Goal: Information Seeking & Learning: Learn about a topic

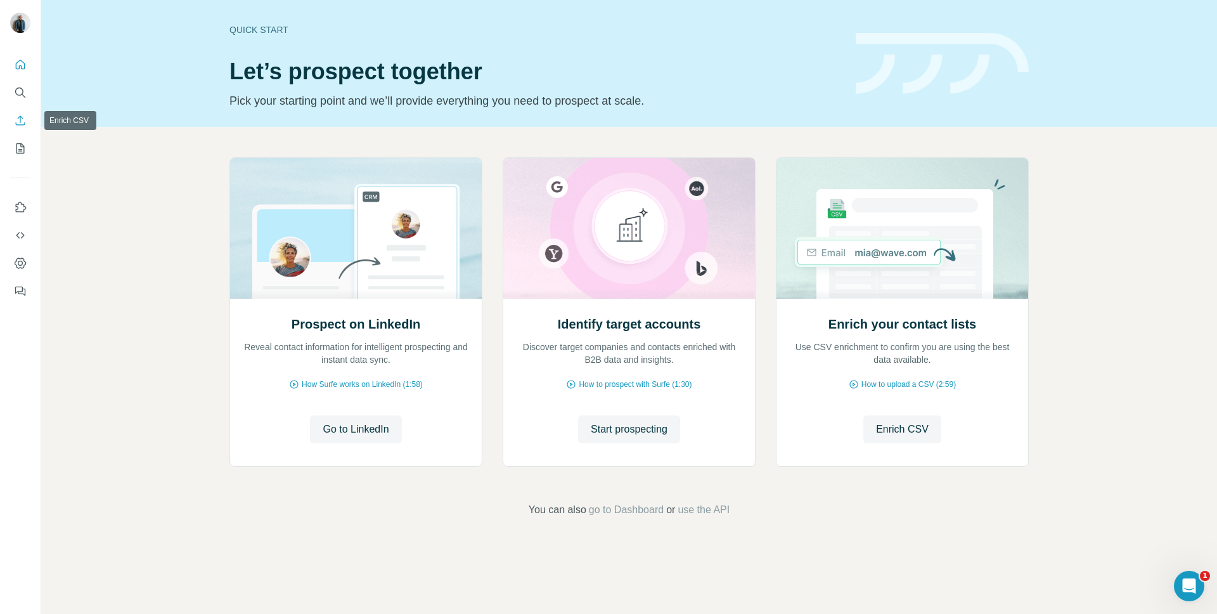
click at [19, 117] on icon "Enrich CSV" at bounding box center [20, 120] width 13 height 13
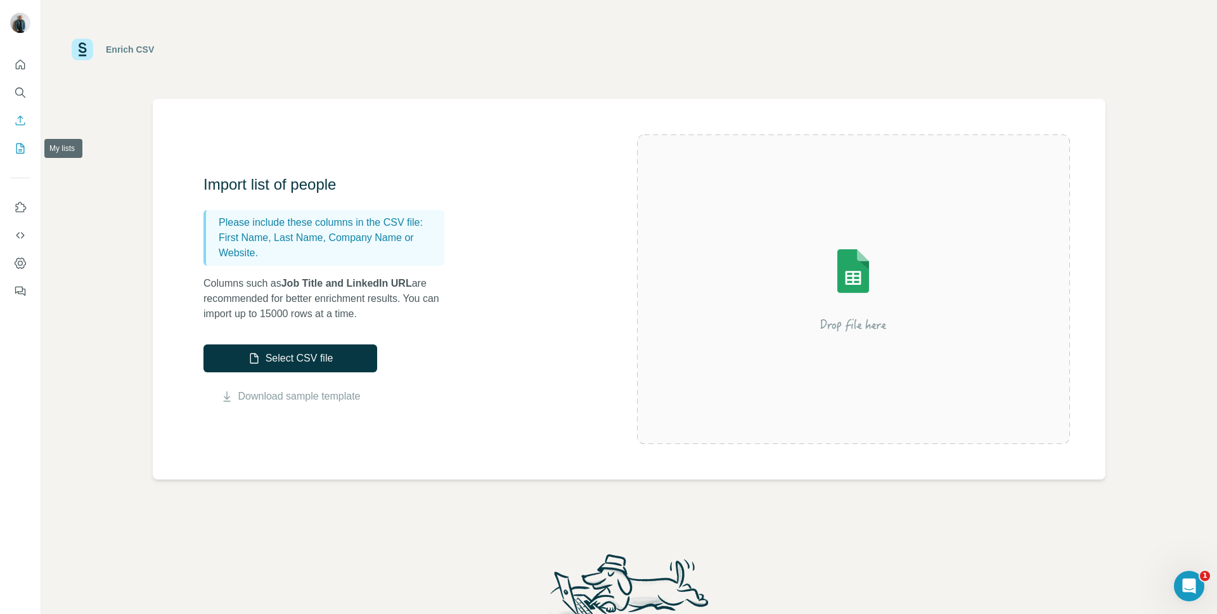
click at [22, 149] on icon "My lists" at bounding box center [20, 148] width 13 height 13
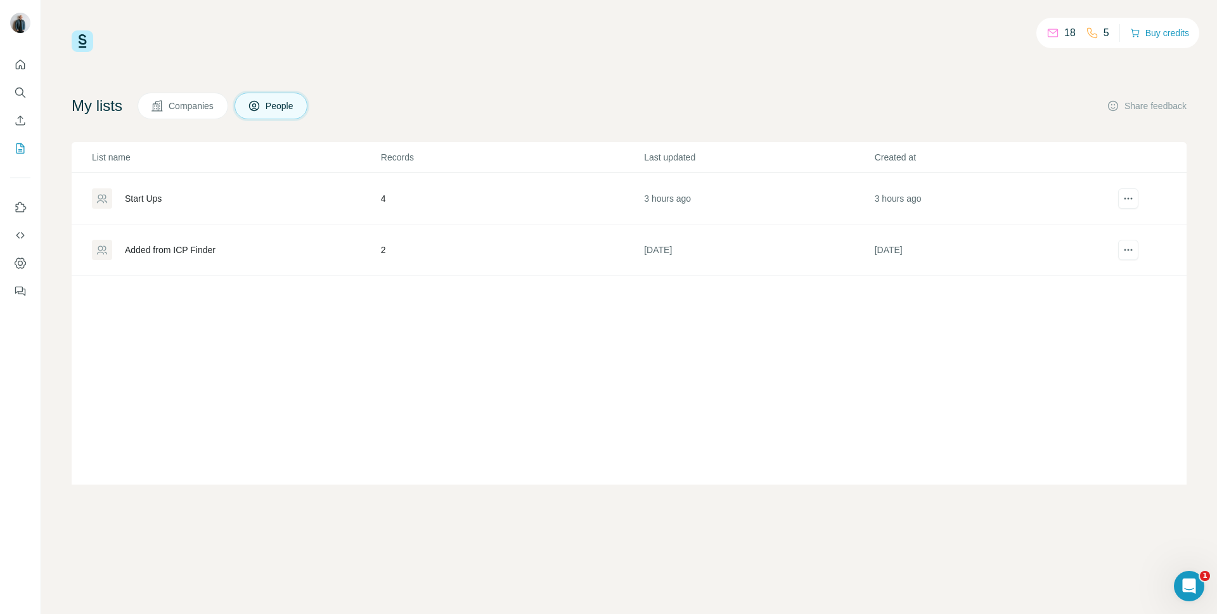
click at [193, 199] on div "Start Ups" at bounding box center [236, 198] width 288 height 20
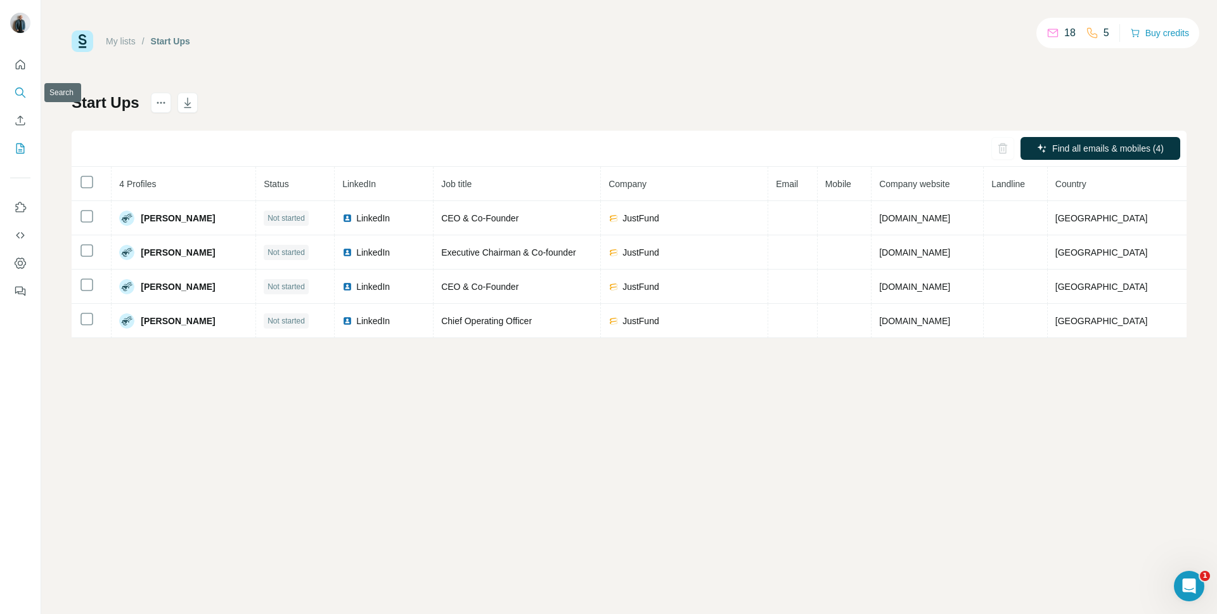
click at [22, 91] on icon "Search" at bounding box center [19, 91] width 8 height 8
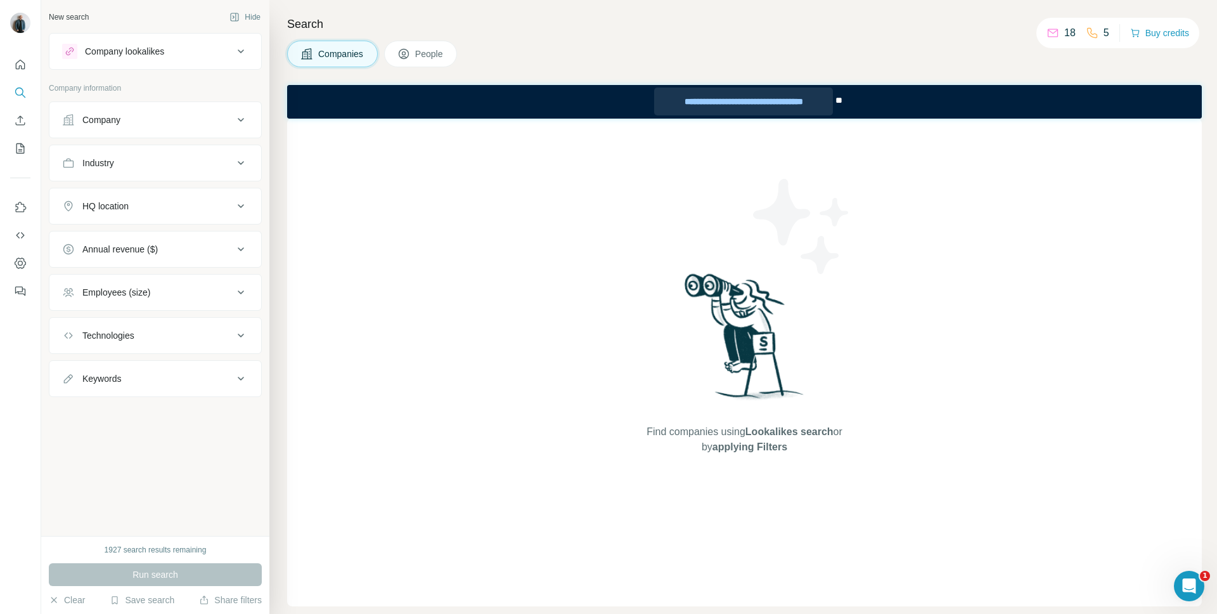
click at [731, 100] on div "**********" at bounding box center [743, 101] width 179 height 28
click at [197, 551] on div "1927 search results remaining" at bounding box center [156, 549] width 102 height 11
click at [188, 515] on div "New search Hide Company lookalikes Company information Company Industry HQ loca…" at bounding box center [155, 268] width 228 height 536
click at [196, 120] on div "Company" at bounding box center [147, 119] width 171 height 13
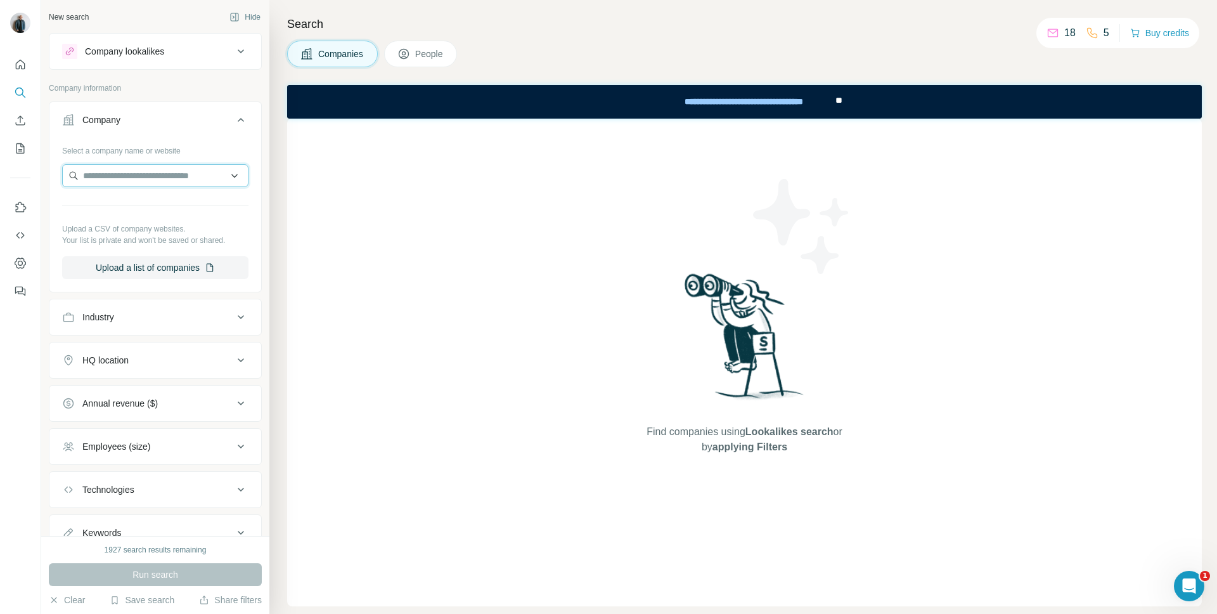
click at [136, 177] on input "text" at bounding box center [155, 175] width 186 height 23
paste input "******"
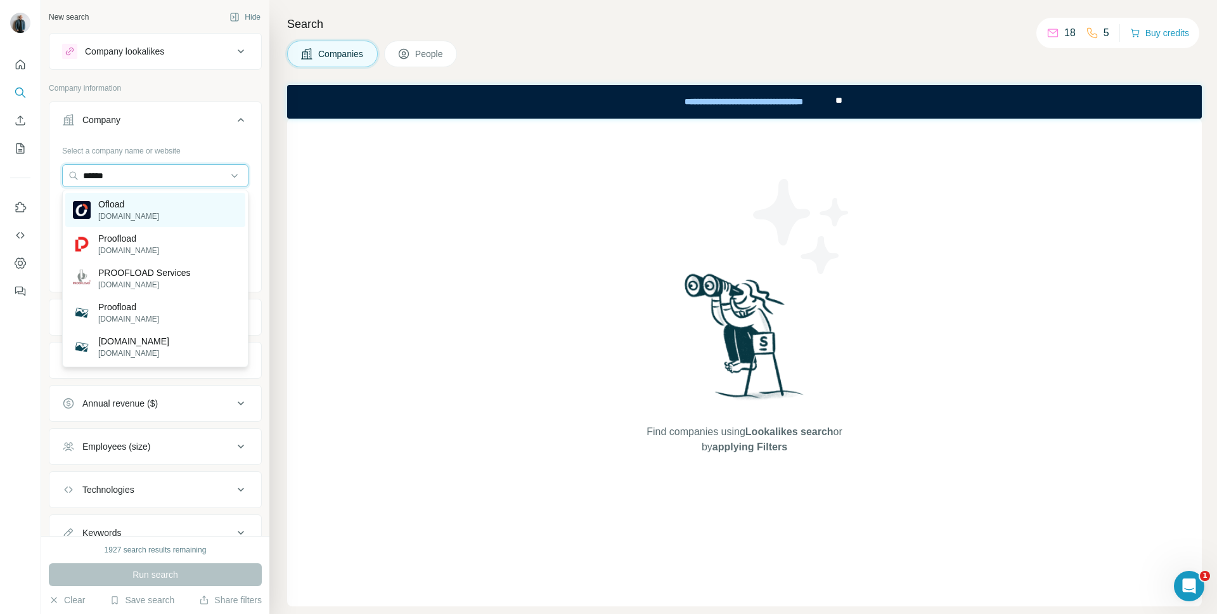
type input "******"
click at [135, 211] on p "[DOMAIN_NAME]" at bounding box center [128, 215] width 61 height 11
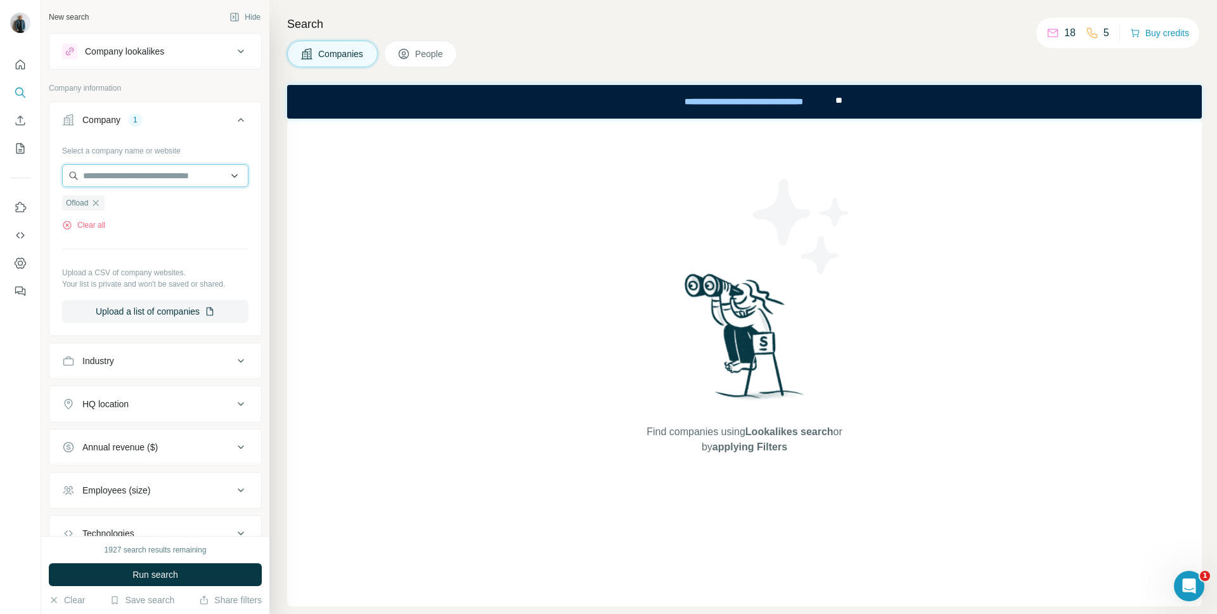
click at [188, 179] on input "text" at bounding box center [155, 175] width 186 height 23
paste input "**********"
type input "**********"
click at [196, 306] on button "Upload a list of companies" at bounding box center [155, 311] width 186 height 23
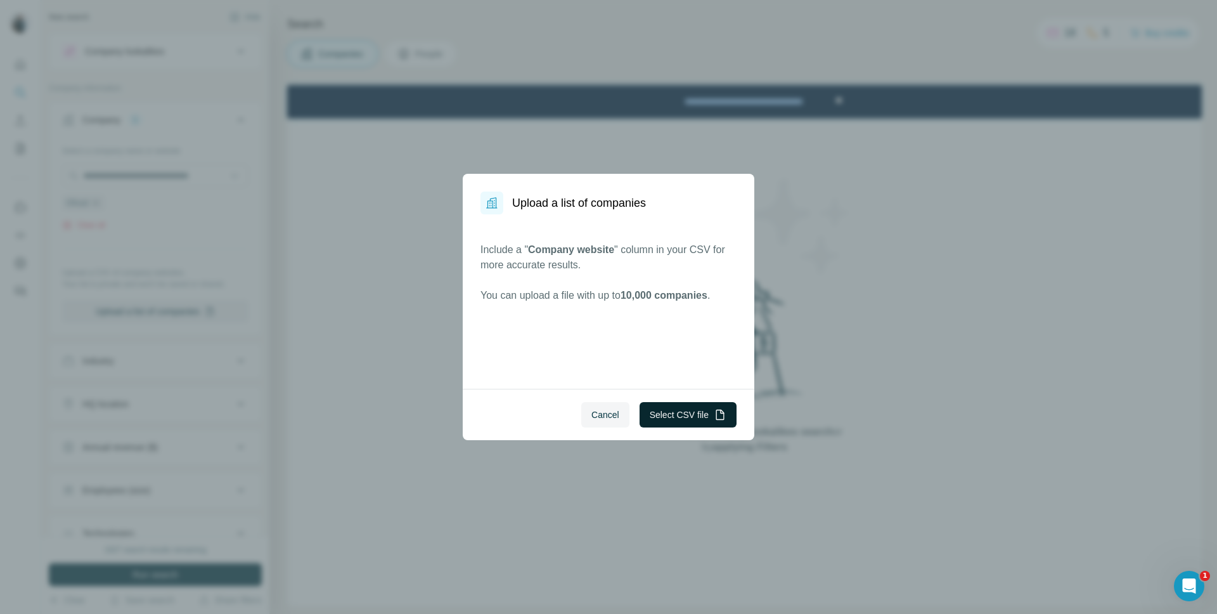
click at [706, 409] on button "Select CSV file" at bounding box center [688, 414] width 97 height 25
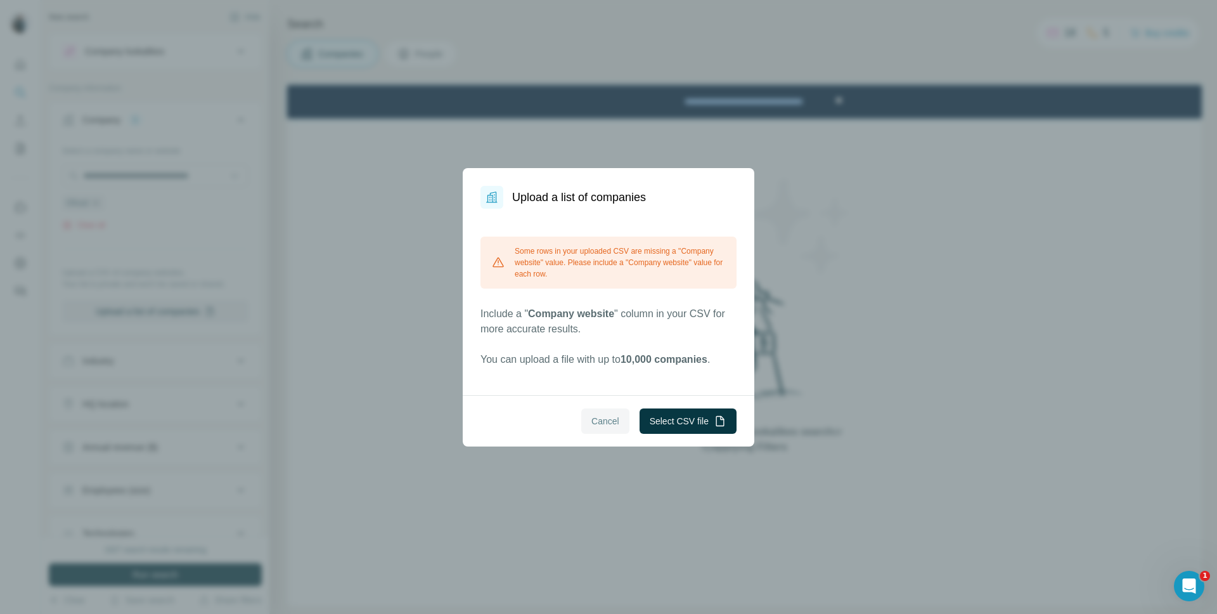
click at [603, 420] on span "Cancel" at bounding box center [605, 421] width 28 height 13
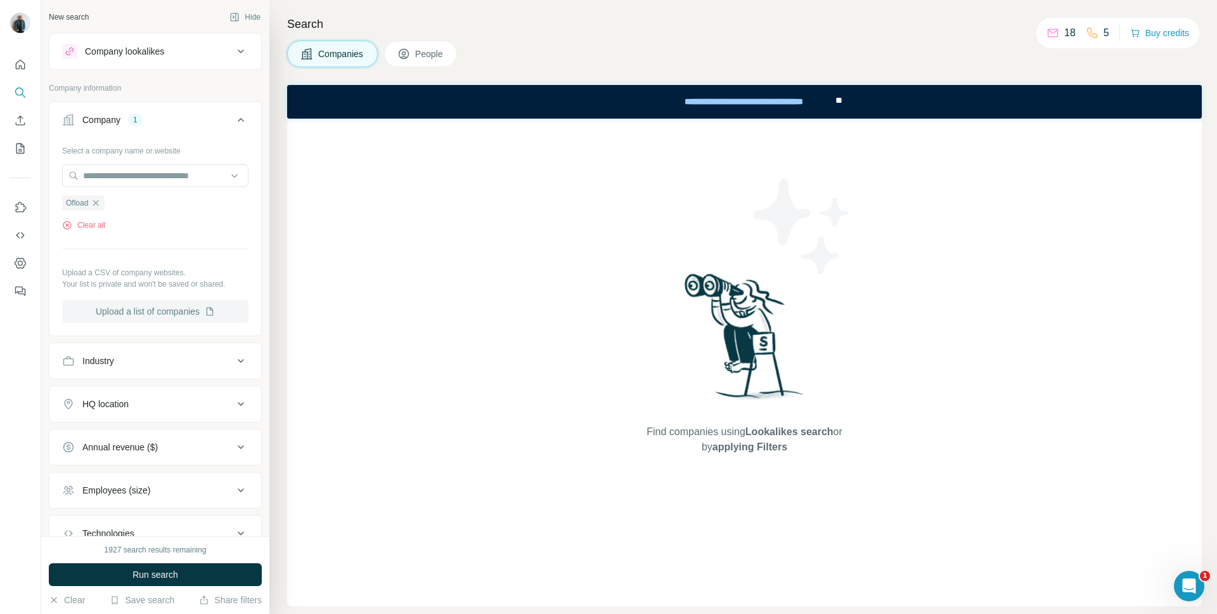
click at [201, 307] on button "Upload a list of companies" at bounding box center [155, 311] width 186 height 23
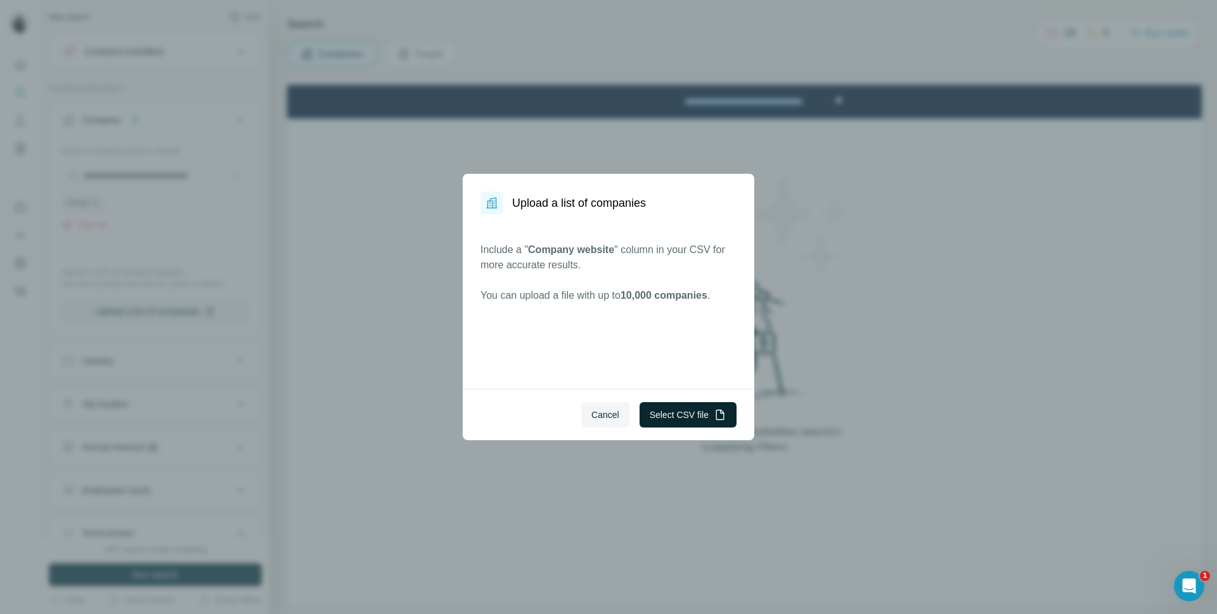
click at [683, 417] on button "Select CSV file" at bounding box center [688, 414] width 97 height 25
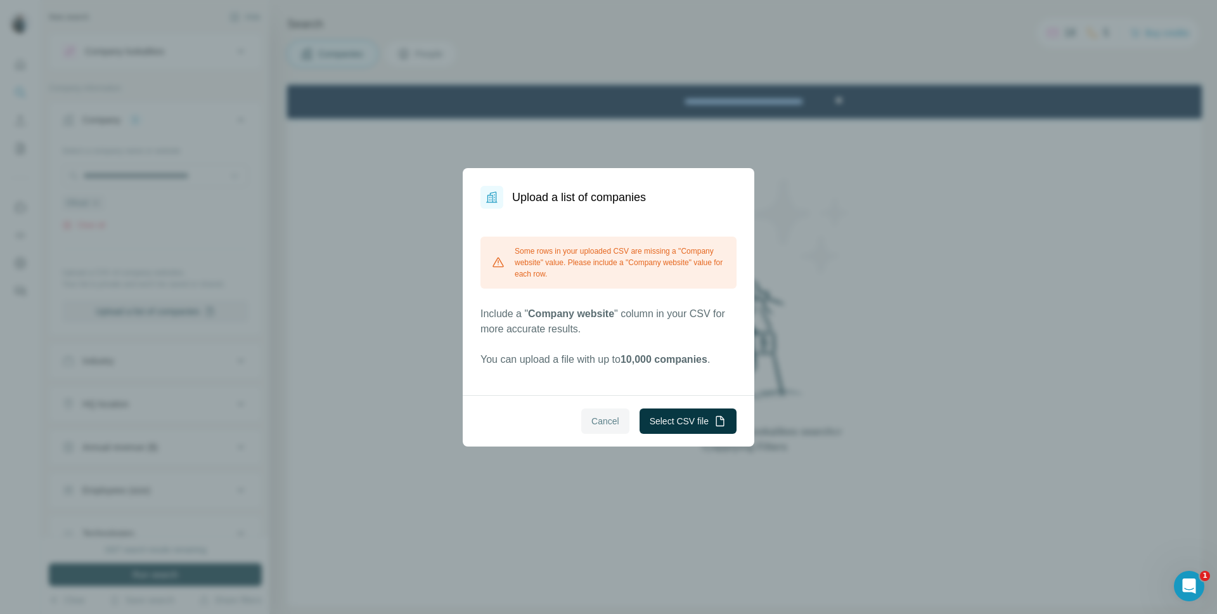
click at [599, 426] on span "Cancel" at bounding box center [605, 421] width 28 height 13
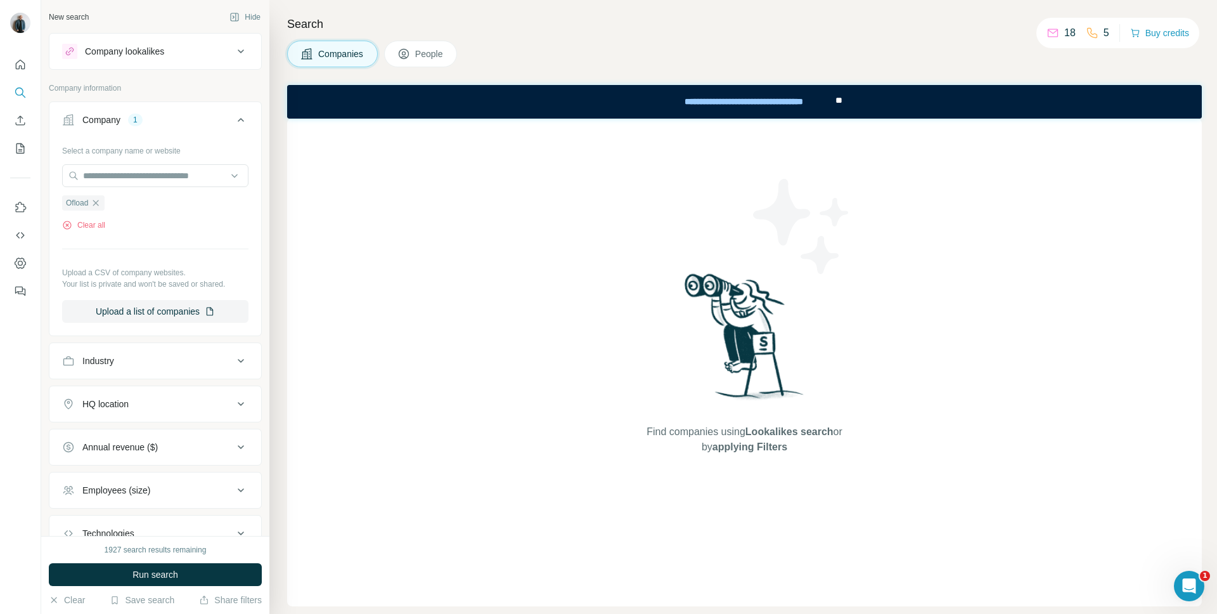
click at [475, 381] on div "Find companies using Lookalikes search or by applying Filters" at bounding box center [744, 362] width 915 height 487
click at [91, 222] on button "Clear all" at bounding box center [83, 224] width 43 height 11
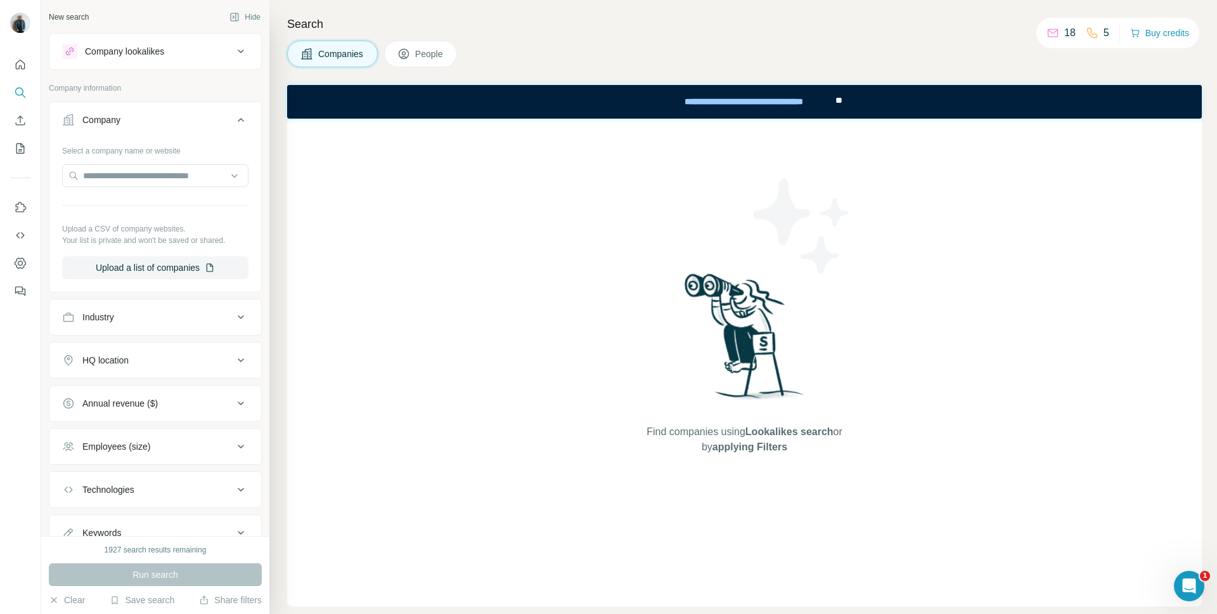
click at [237, 120] on icon at bounding box center [240, 119] width 15 height 15
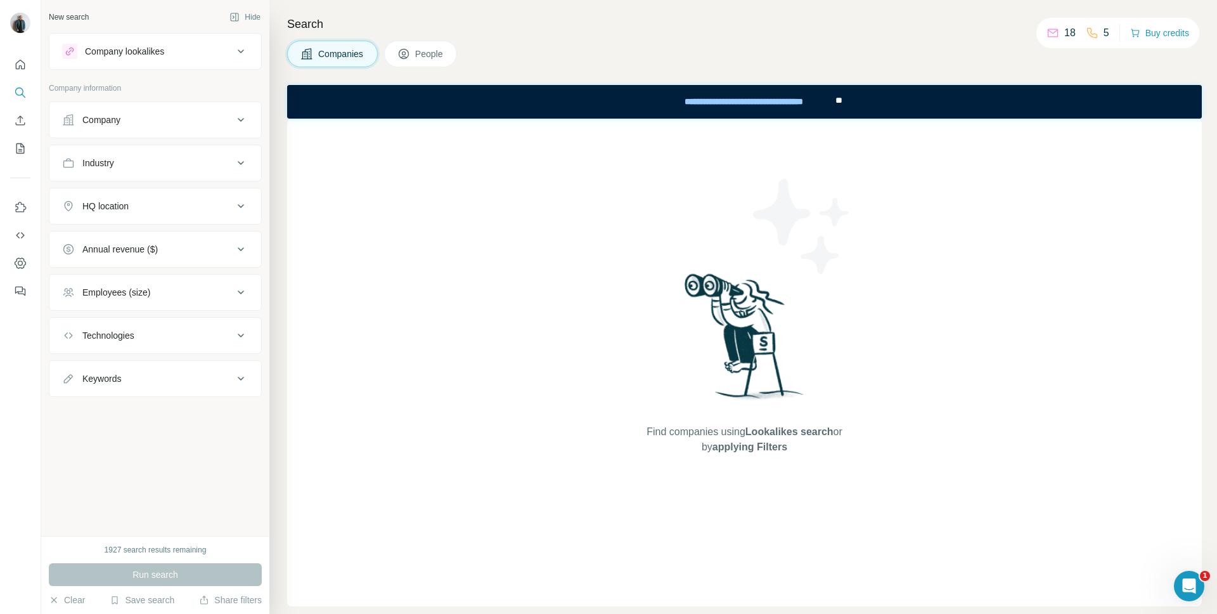
click at [217, 157] on div "Industry" at bounding box center [147, 163] width 171 height 13
click at [222, 197] on input at bounding box center [148, 195] width 157 height 14
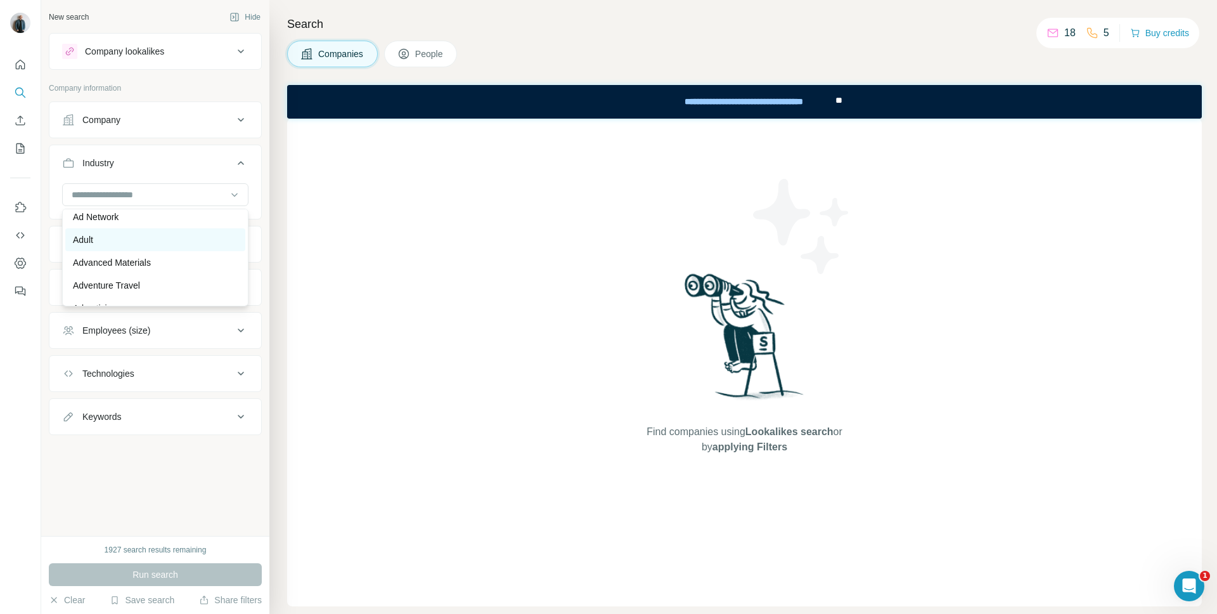
click at [174, 244] on div "Adult" at bounding box center [155, 239] width 165 height 13
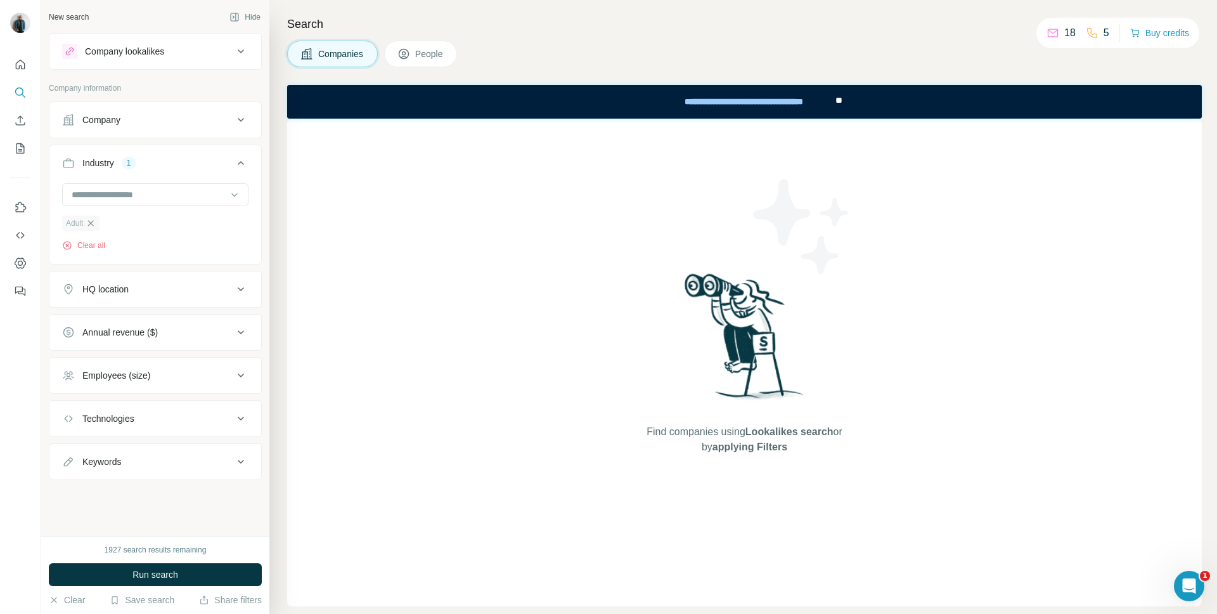
click at [91, 221] on icon "button" at bounding box center [91, 223] width 10 height 10
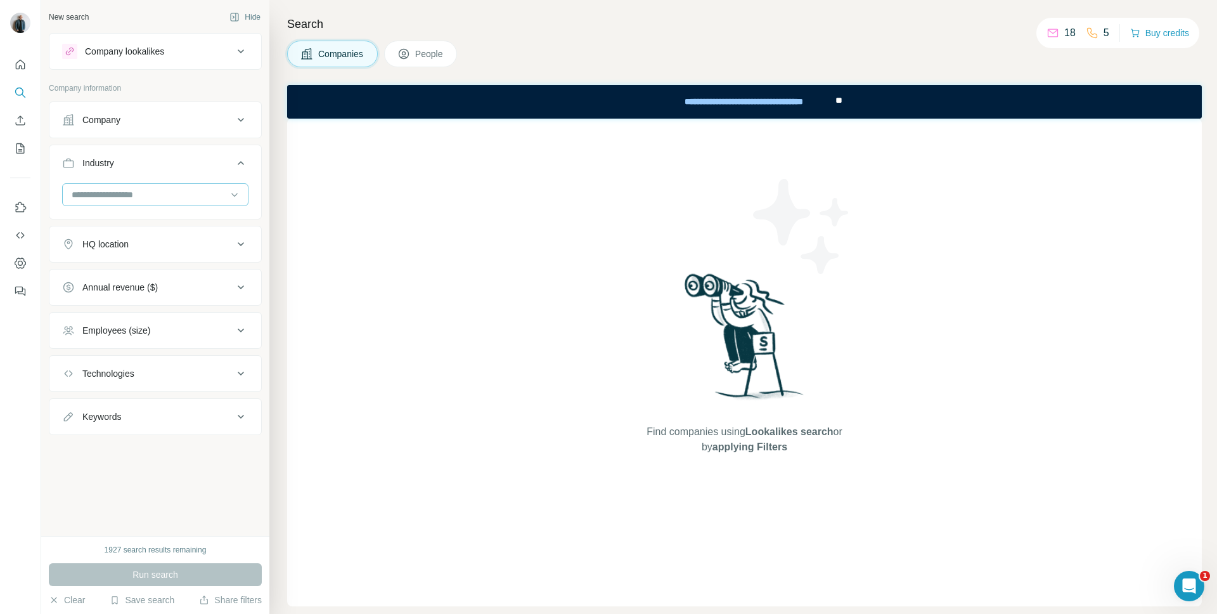
click at [170, 203] on div at bounding box center [148, 195] width 157 height 22
type input "****"
click at [183, 223] on div "Property Development" at bounding box center [155, 223] width 165 height 13
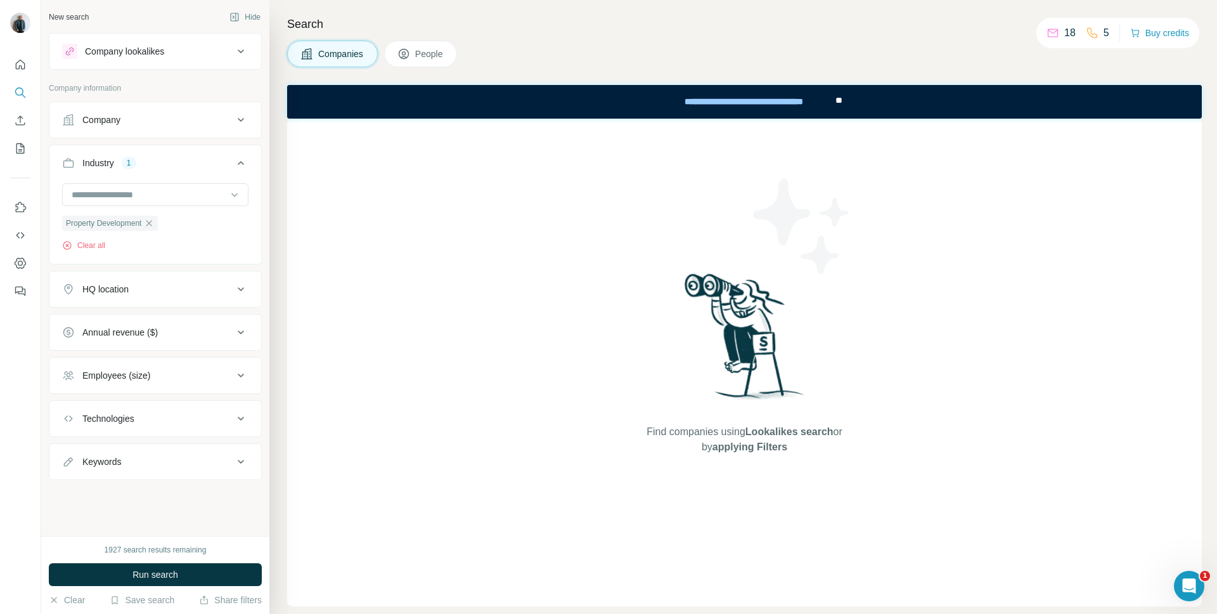
click at [324, 454] on div "Find companies using Lookalikes search or by applying Filters" at bounding box center [744, 362] width 915 height 487
click at [247, 166] on icon at bounding box center [240, 162] width 15 height 15
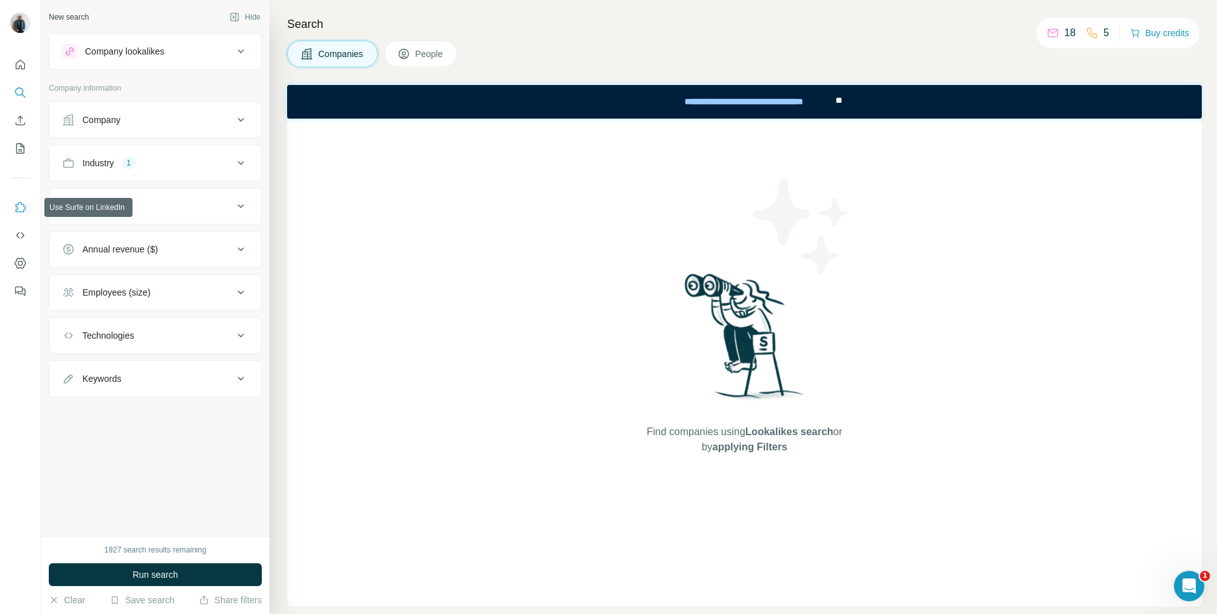
click at [23, 210] on icon "Use Surfe on LinkedIn" at bounding box center [20, 207] width 13 height 13
click at [16, 232] on icon "Use Surfe API" at bounding box center [20, 235] width 13 height 13
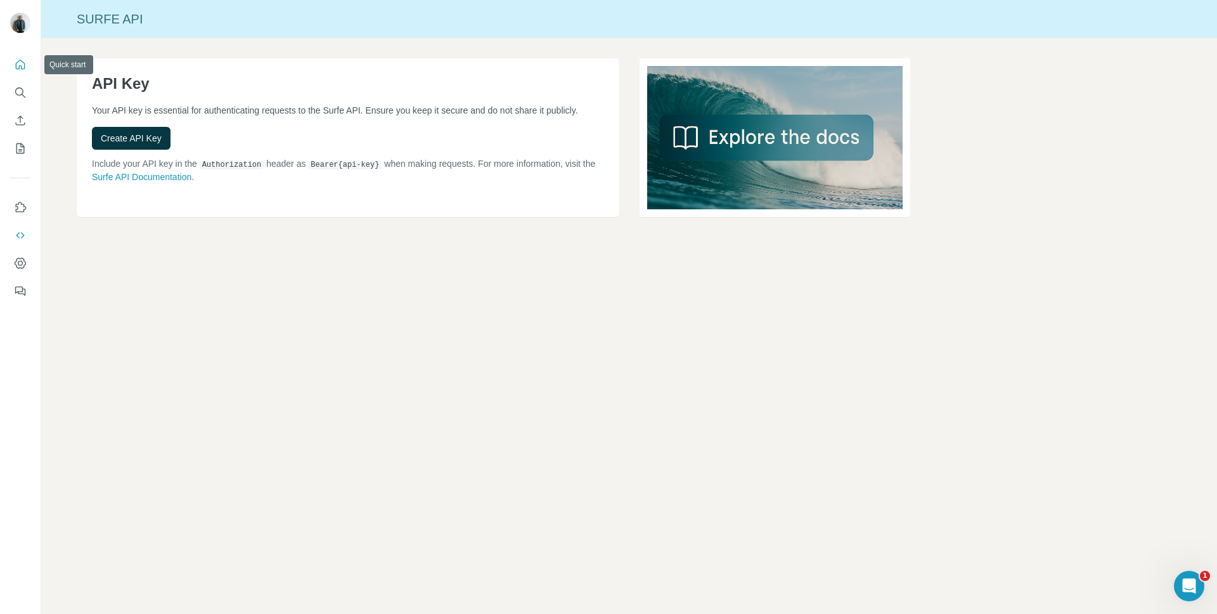
click at [20, 63] on icon "Quick start" at bounding box center [20, 64] width 13 height 13
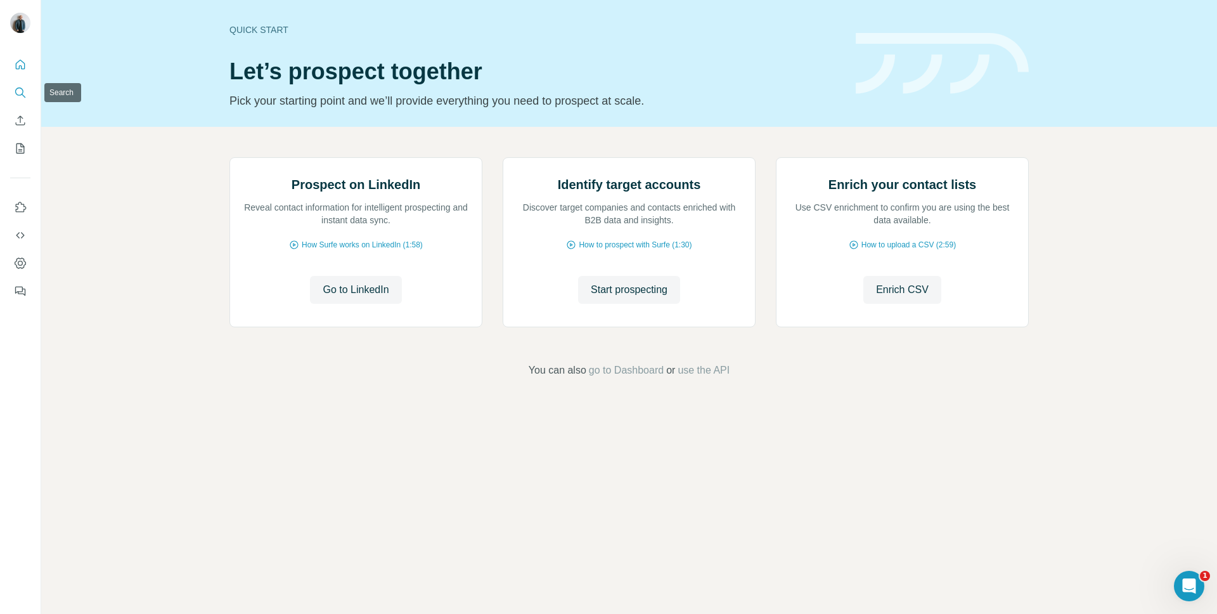
click at [19, 94] on icon "Search" at bounding box center [20, 92] width 13 height 13
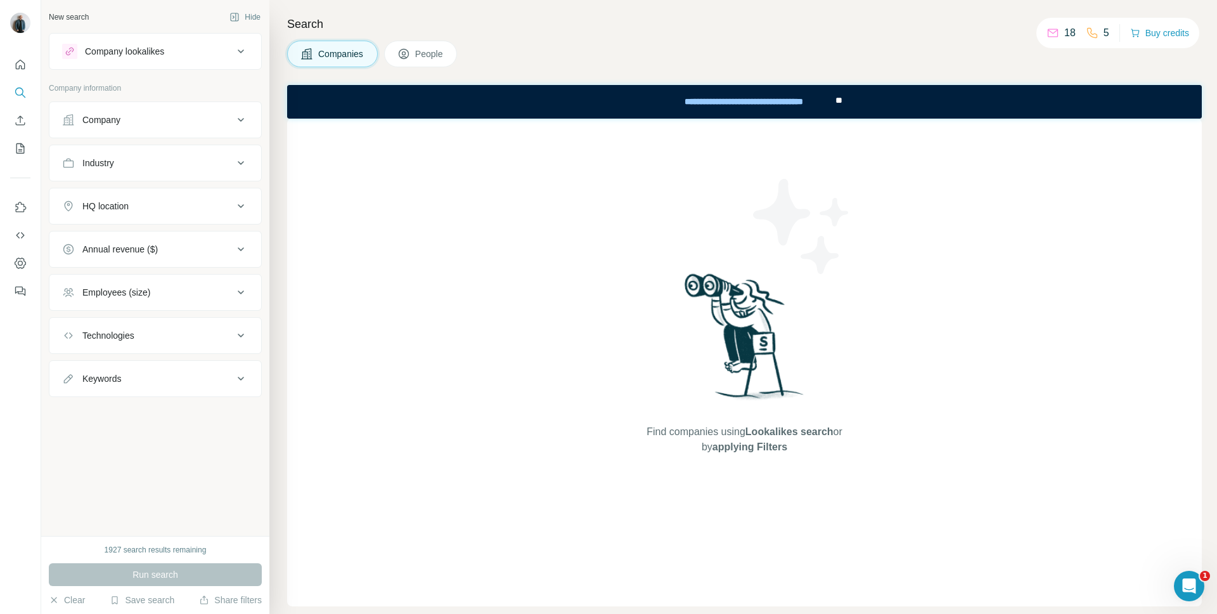
click at [184, 124] on div "Company" at bounding box center [147, 119] width 171 height 13
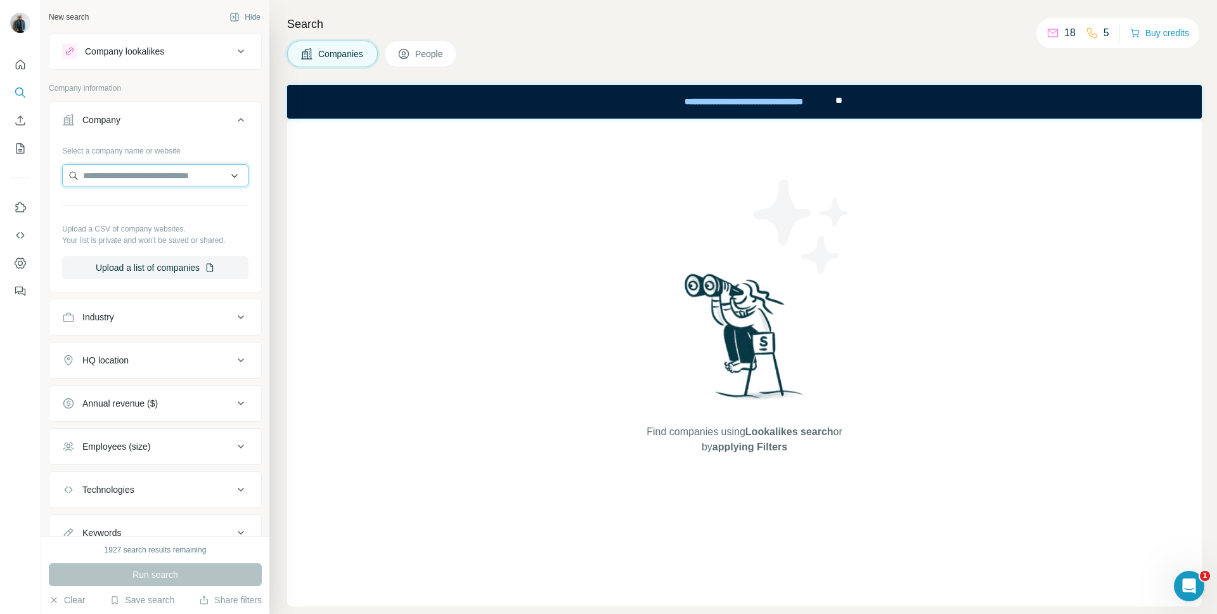
click at [144, 175] on input "text" at bounding box center [155, 175] width 186 height 23
paste input "**********"
type input "**********"
drag, startPoint x: 144, startPoint y: 174, endPoint x: 65, endPoint y: 172, distance: 78.6
click at [65, 172] on input "**********" at bounding box center [155, 175] width 186 height 23
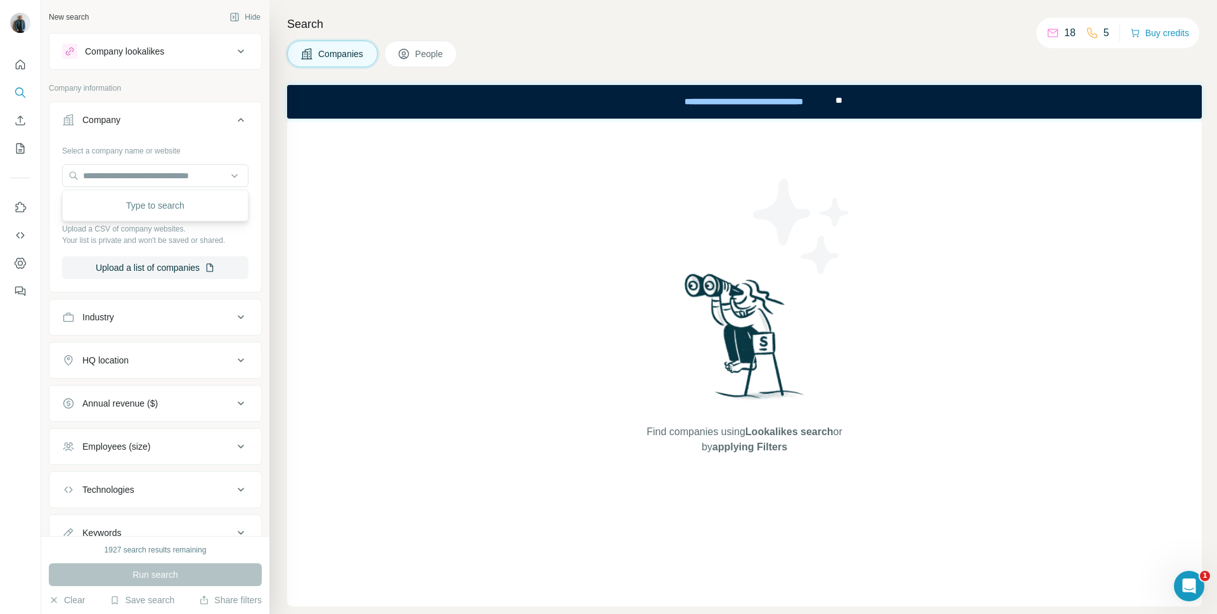
click at [197, 50] on div "Company lookalikes" at bounding box center [147, 51] width 171 height 15
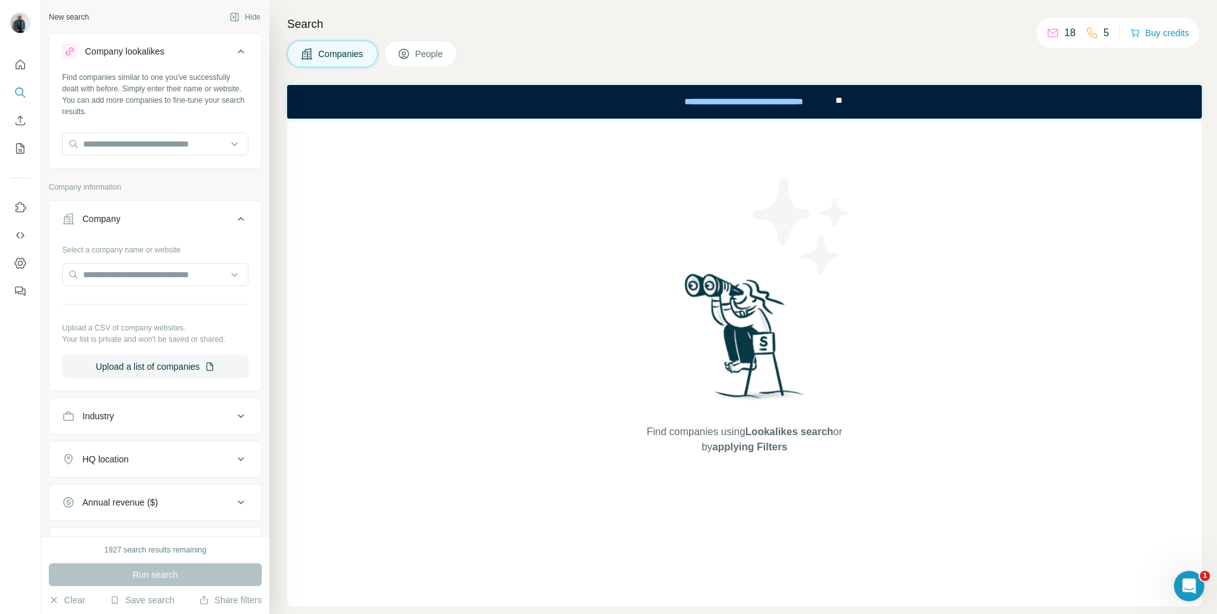
click at [197, 50] on div "Company lookalikes" at bounding box center [147, 51] width 171 height 15
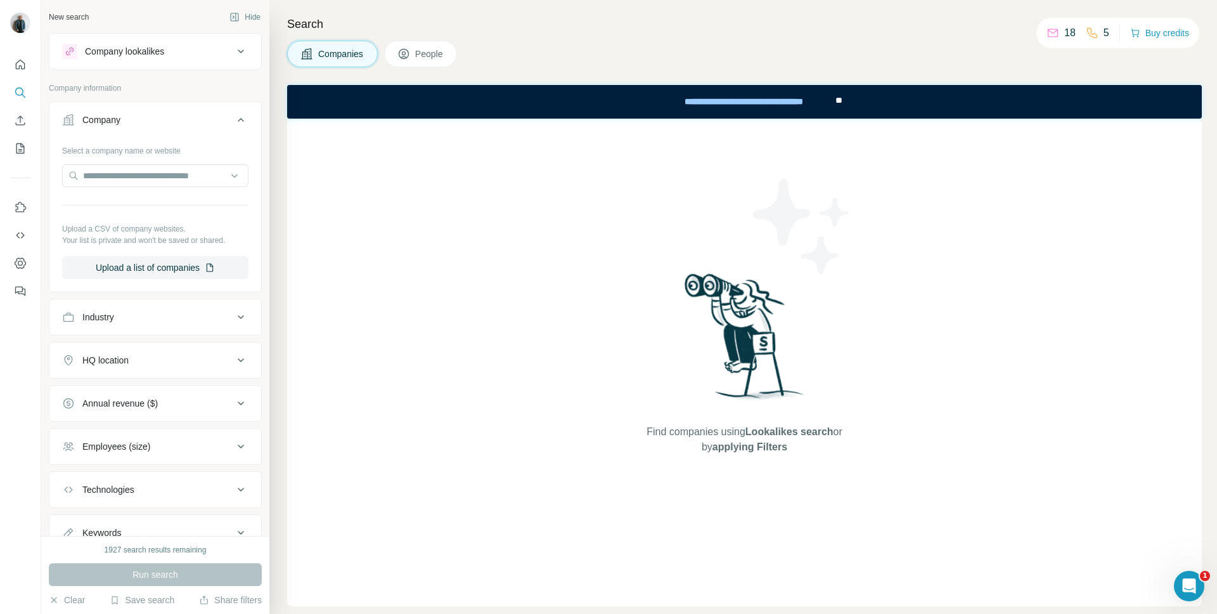
click at [431, 296] on div "Find companies using Lookalikes search or by applying Filters" at bounding box center [744, 362] width 915 height 487
click at [442, 49] on span "People" at bounding box center [429, 54] width 29 height 13
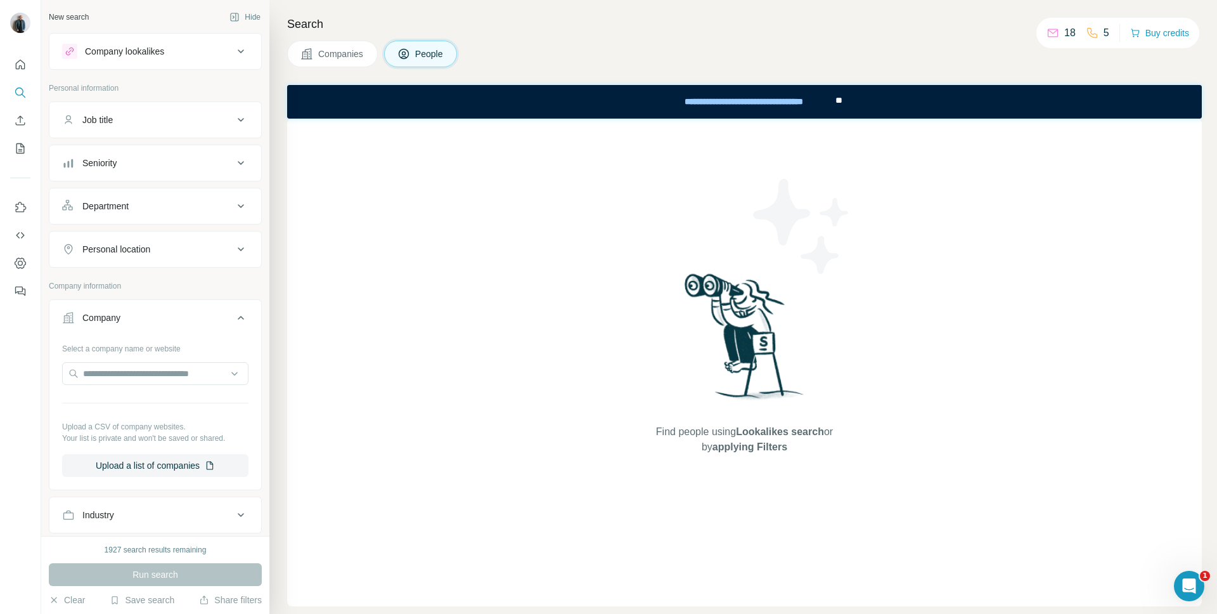
click at [205, 309] on button "Company" at bounding box center [155, 319] width 212 height 35
click at [352, 49] on span "Companies" at bounding box center [341, 54] width 46 height 13
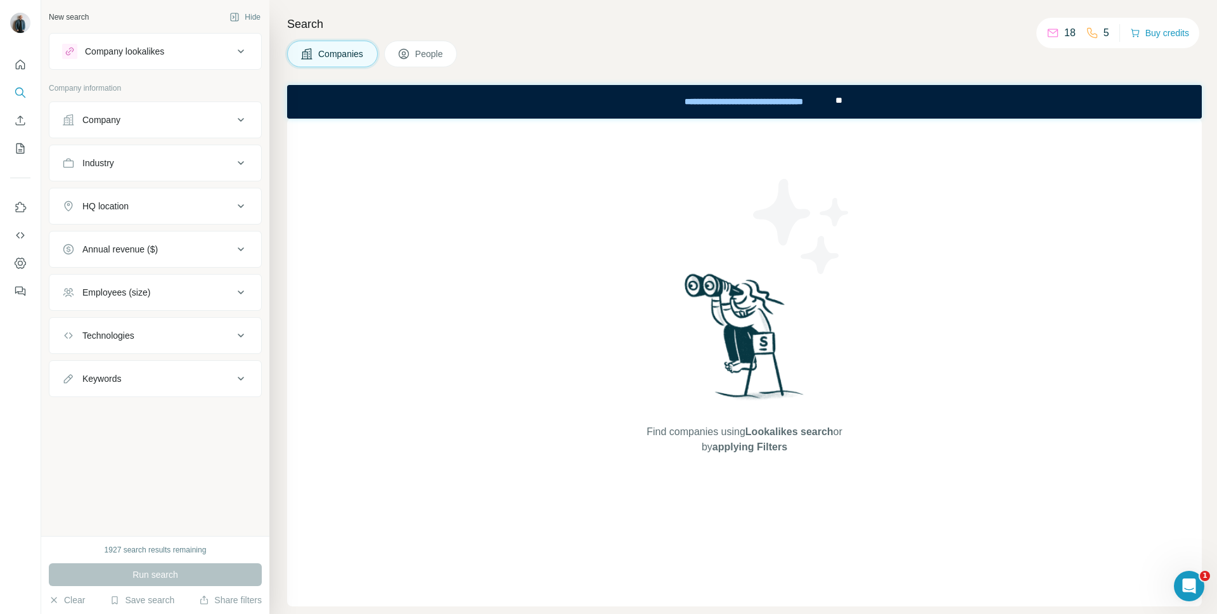
click at [815, 36] on div "Search Companies People Find companies using Lookalikes search or by applying F…" at bounding box center [743, 307] width 948 height 614
